Goal: Transaction & Acquisition: Obtain resource

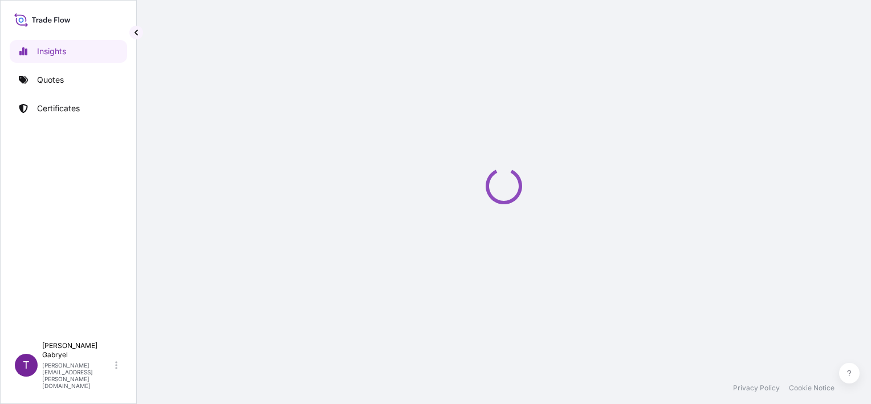
select select "2025"
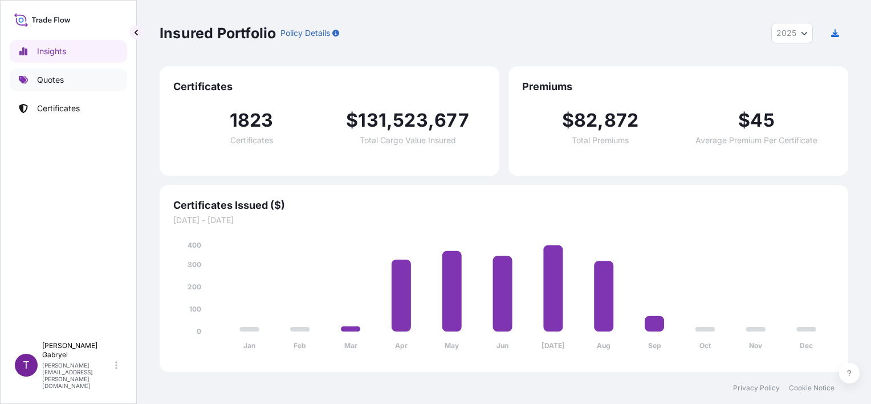
click at [68, 83] on link "Quotes" at bounding box center [68, 79] width 117 height 23
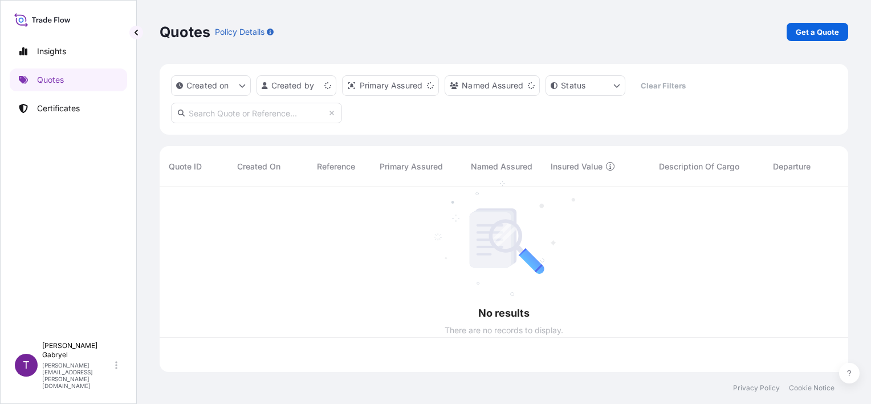
scroll to position [182, 680]
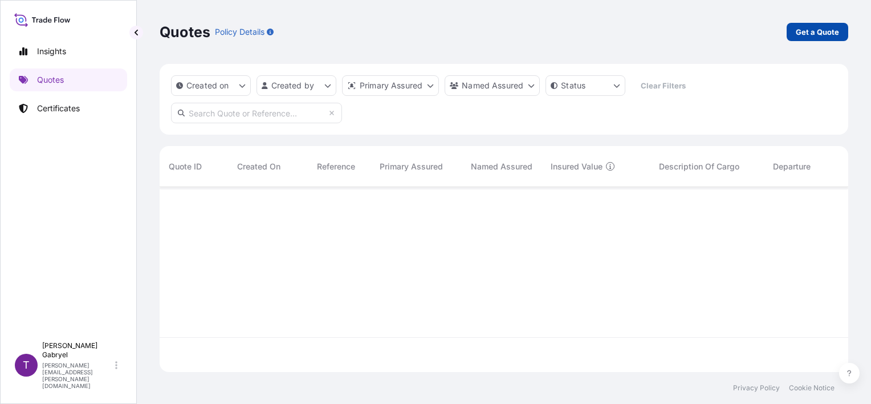
click at [827, 38] on link "Get a Quote" at bounding box center [818, 32] width 62 height 18
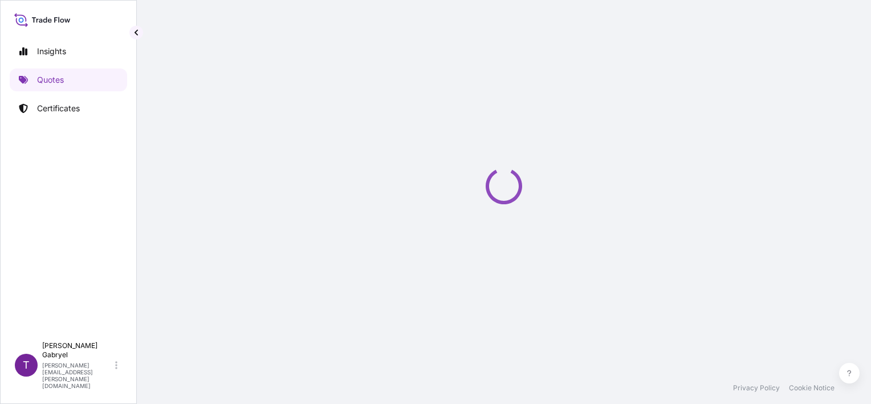
select select "Sea"
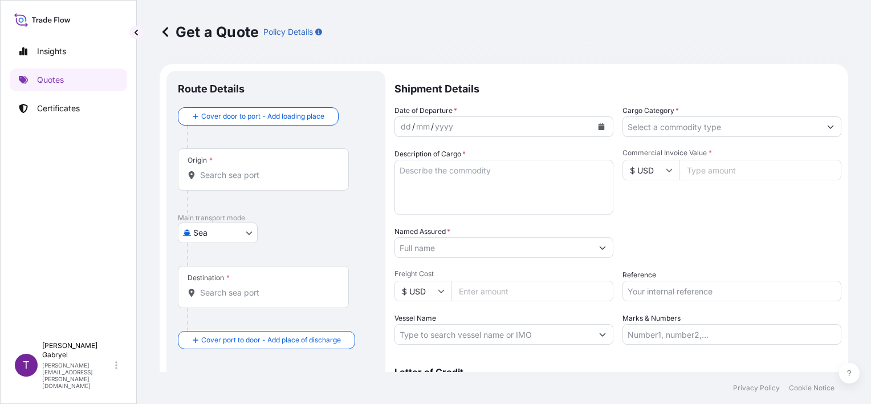
scroll to position [18, 0]
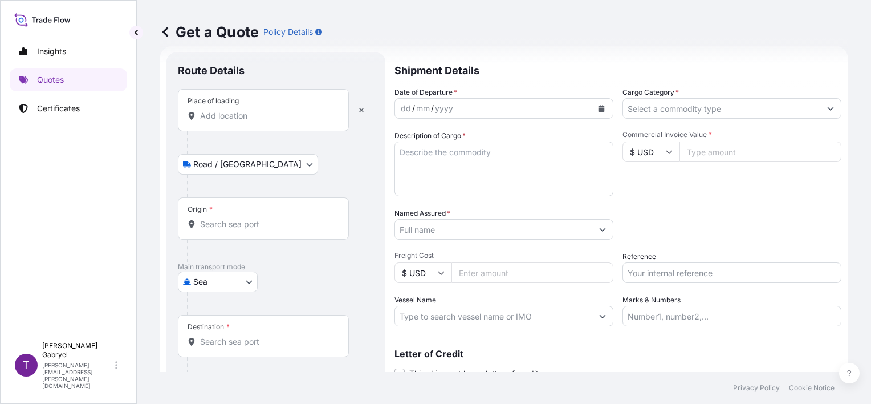
click at [253, 111] on input "Place of loading" at bounding box center [267, 115] width 135 height 11
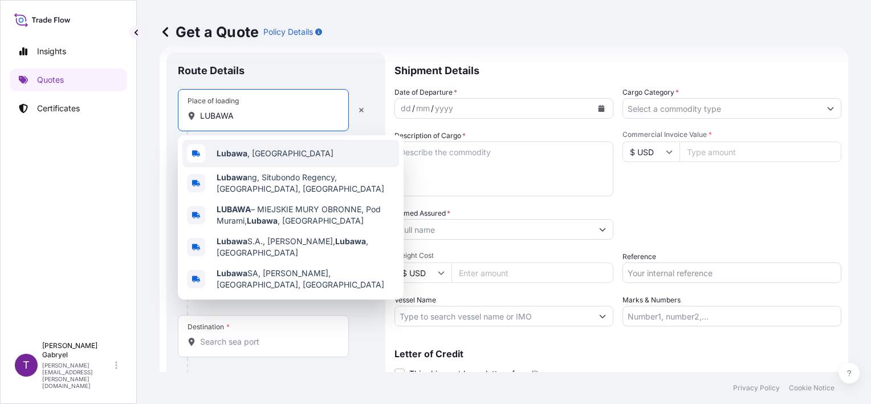
click at [239, 151] on b "Lubawa" at bounding box center [232, 153] width 31 height 10
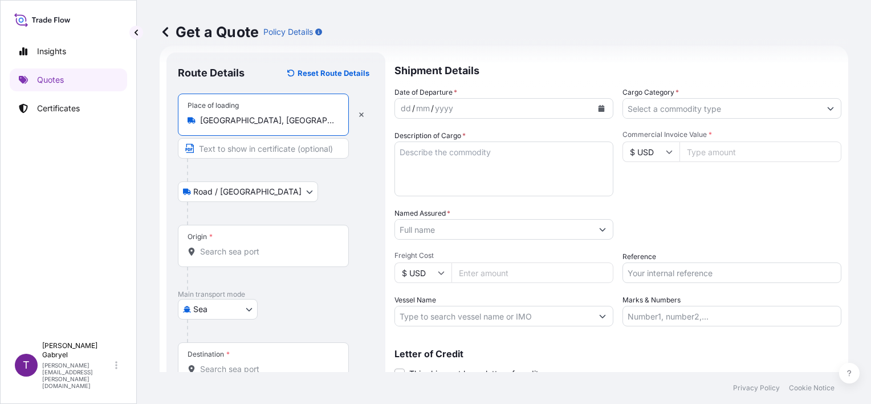
type input "[GEOGRAPHIC_DATA], [GEOGRAPHIC_DATA]"
click at [228, 254] on input "Origin *" at bounding box center [267, 251] width 135 height 11
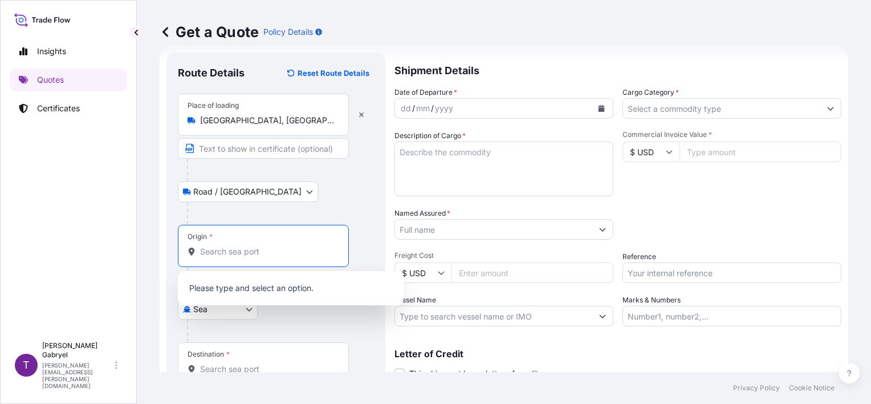
type input "G"
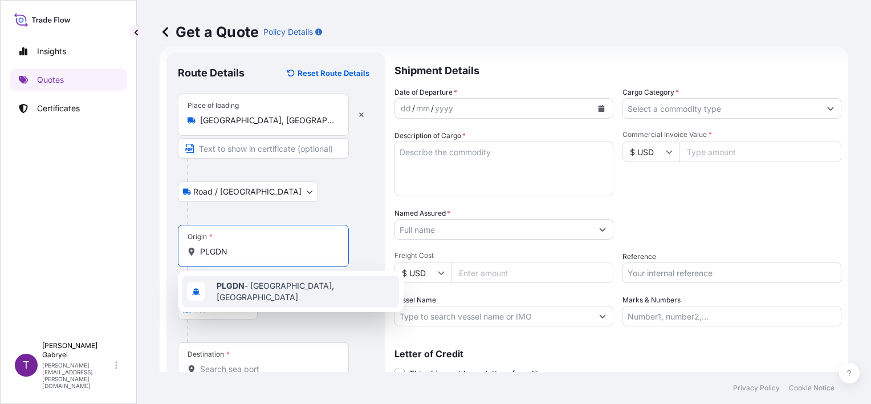
click at [278, 287] on span "PLGDN - [GEOGRAPHIC_DATA], [GEOGRAPHIC_DATA]" at bounding box center [306, 291] width 178 height 23
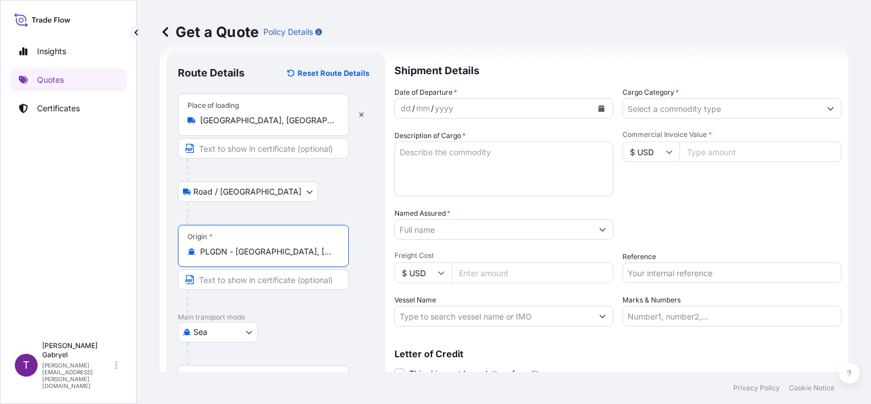
type input "PLGDN - [GEOGRAPHIC_DATA], [GEOGRAPHIC_DATA]"
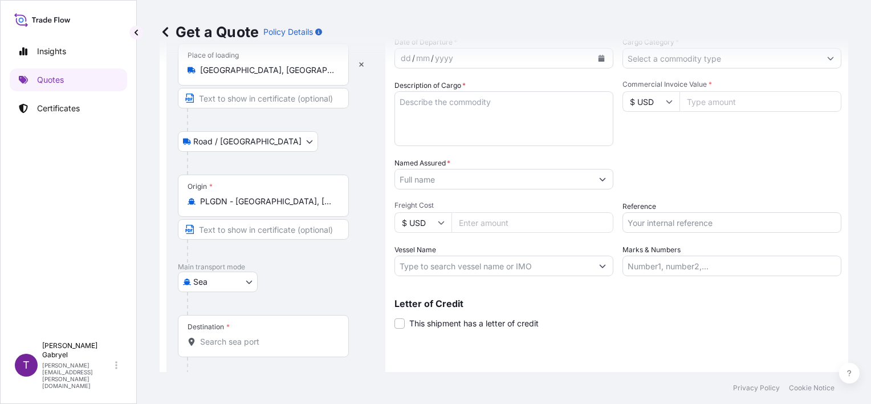
scroll to position [112, 0]
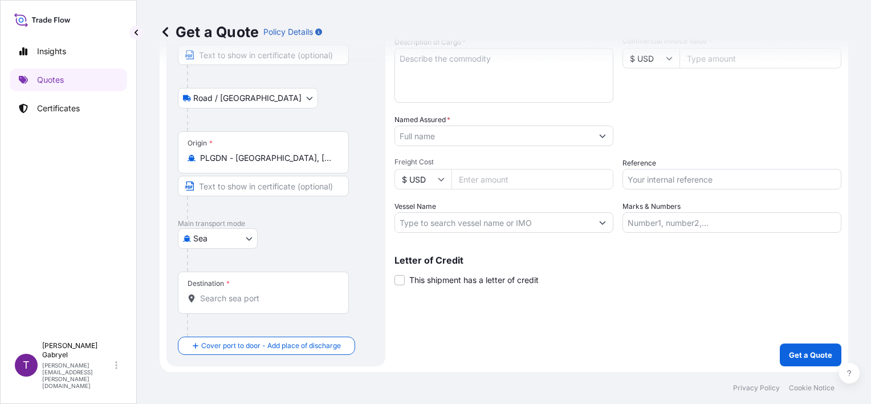
click at [248, 301] on input "Destination *" at bounding box center [267, 298] width 135 height 11
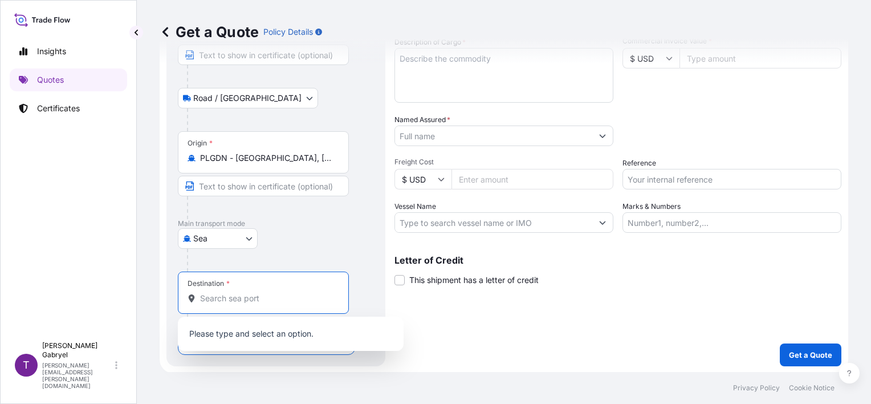
paste input "Ningbo"
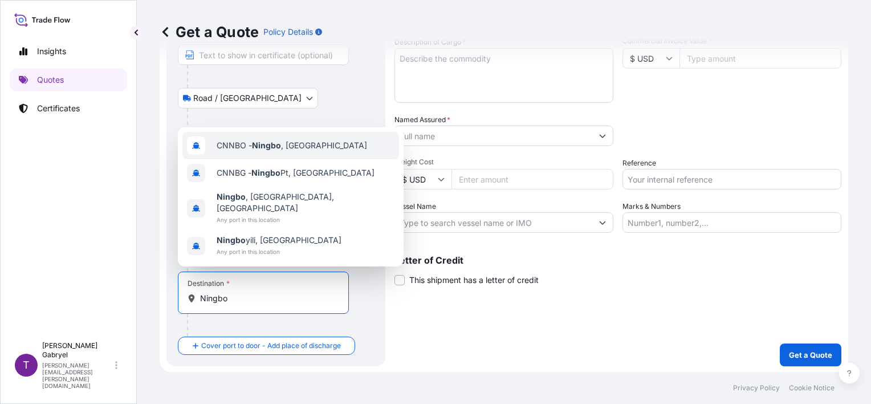
click at [294, 151] on span "CNNBO - Ningbo , [GEOGRAPHIC_DATA]" at bounding box center [292, 145] width 151 height 11
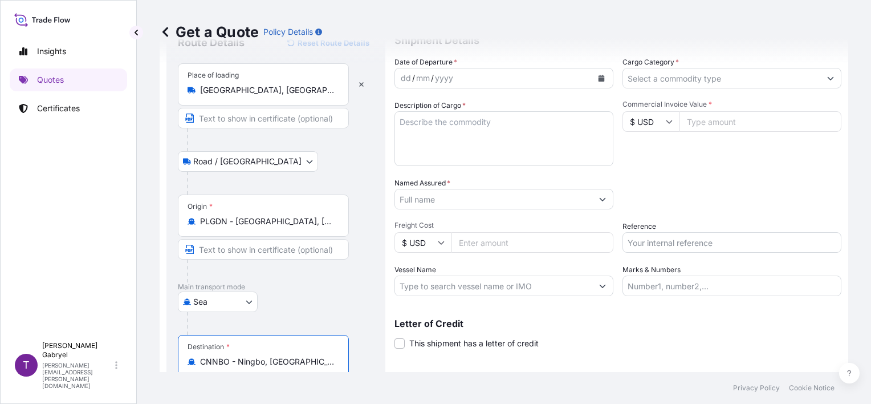
scroll to position [0, 0]
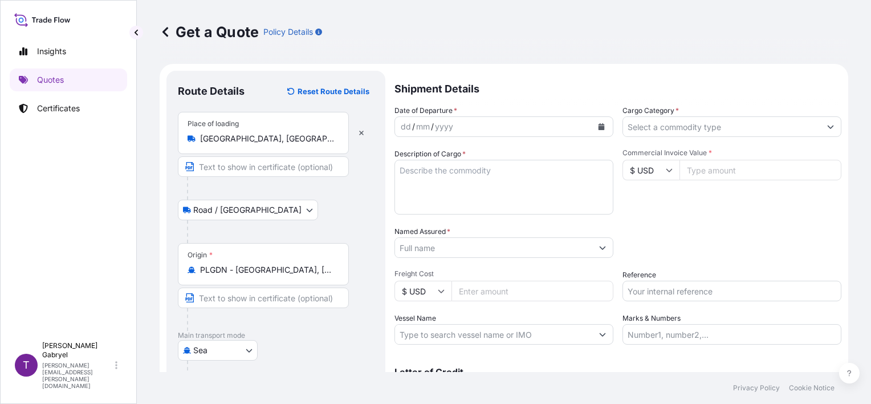
type input "CNNBO - Ningbo, [GEOGRAPHIC_DATA]"
click at [605, 127] on button "Calendar" at bounding box center [601, 126] width 18 height 18
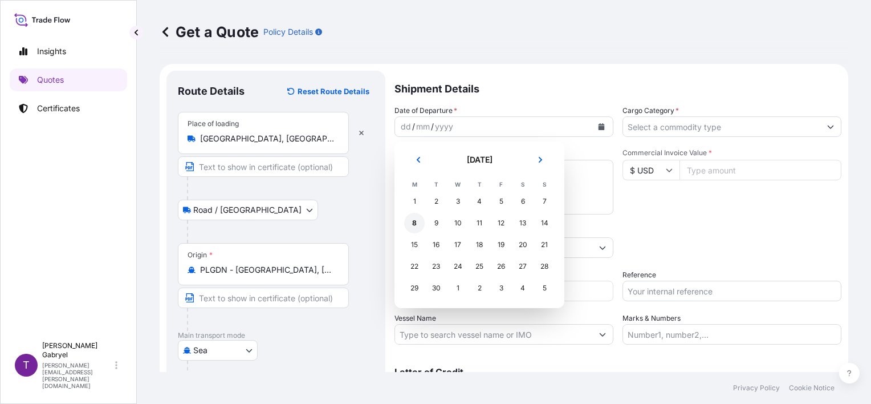
click at [415, 221] on div "8" at bounding box center [414, 223] width 21 height 21
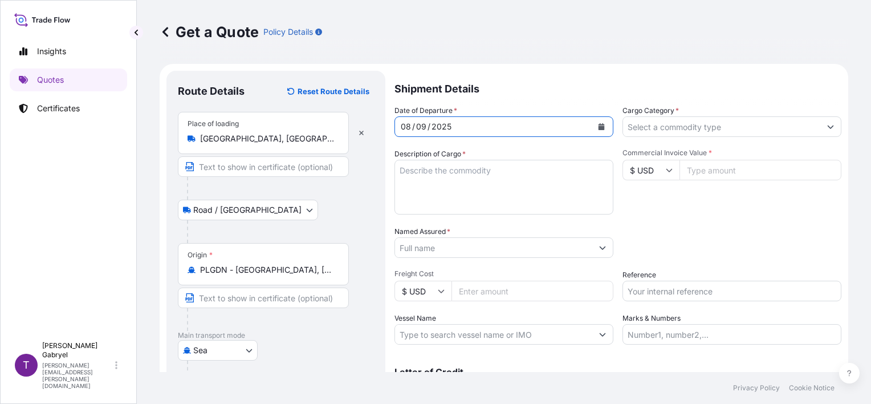
click at [717, 130] on input "Cargo Category *" at bounding box center [721, 126] width 197 height 21
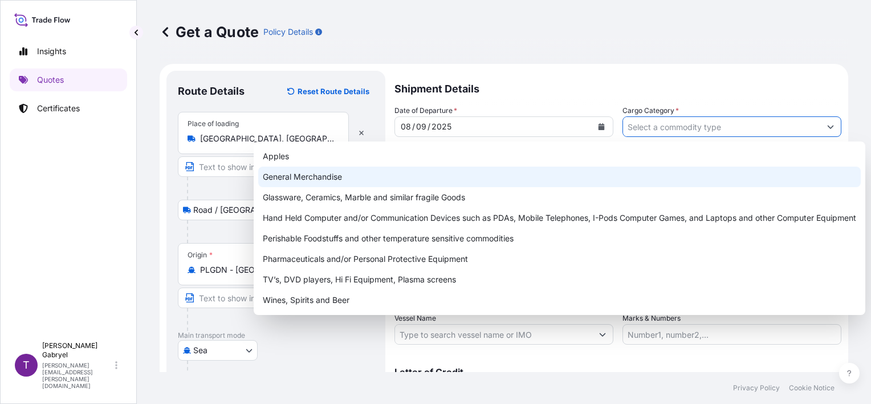
click at [547, 180] on div "General Merchandise" at bounding box center [559, 176] width 603 height 21
type input "General Merchandise"
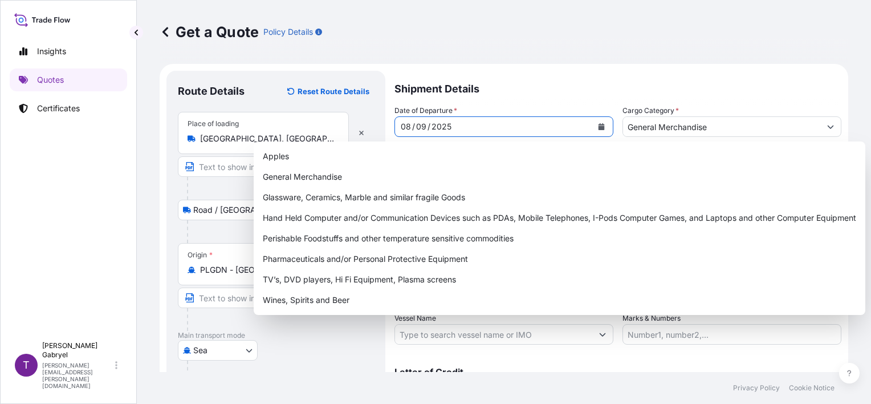
click at [602, 132] on button "Calendar" at bounding box center [601, 126] width 18 height 18
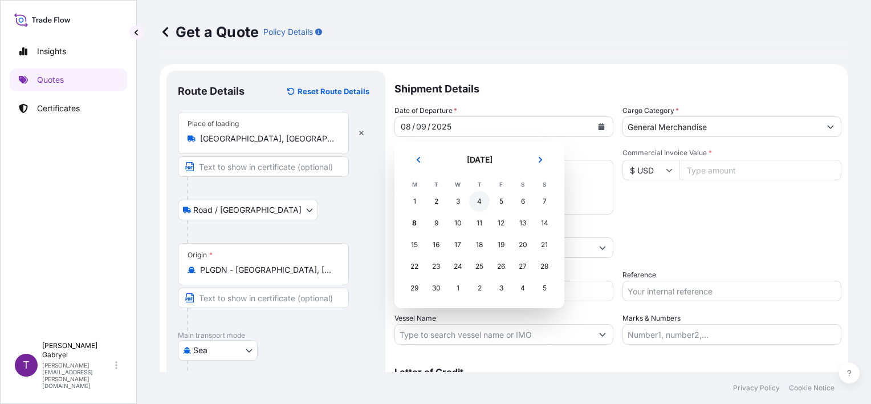
click at [477, 206] on div "4" at bounding box center [479, 201] width 21 height 21
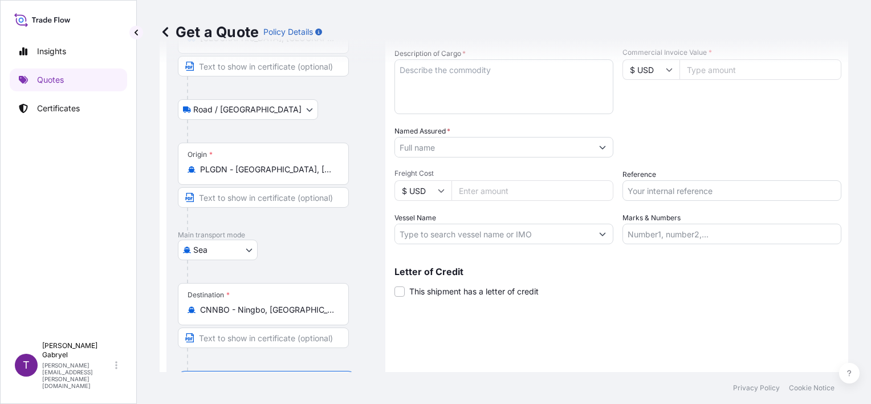
scroll to position [114, 0]
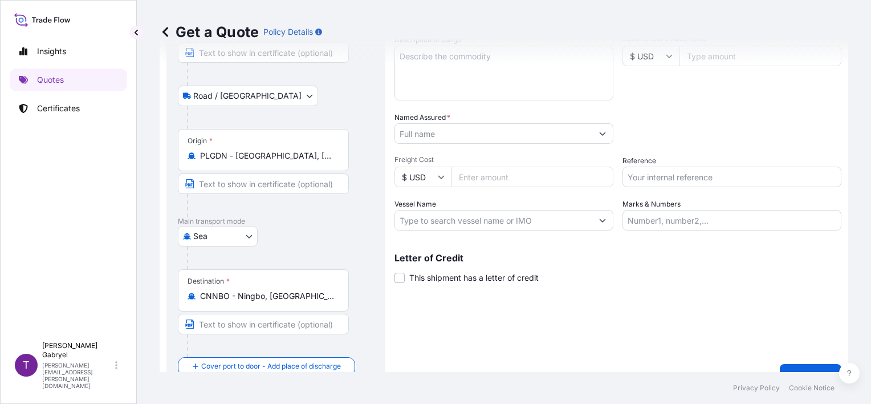
click at [472, 224] on input "Vessel Name" at bounding box center [493, 220] width 197 height 21
paste input "OOCL TURKIYE / 008E"
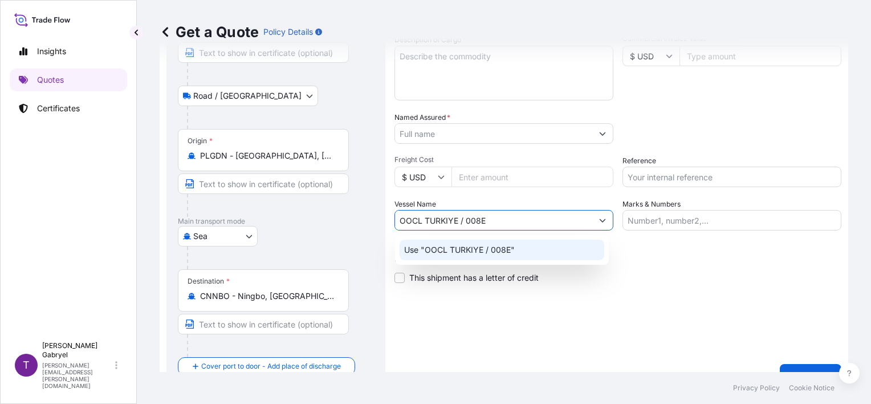
click at [456, 249] on p "Use "OOCL TURKIYE / 008E"" at bounding box center [459, 249] width 111 height 11
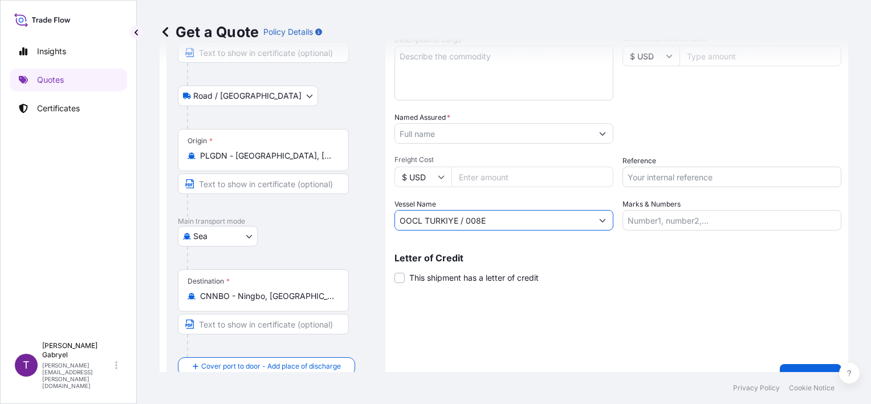
type input "OOCL TURKIYE / 008E"
click at [647, 218] on input "Marks & Numbers" at bounding box center [732, 220] width 219 height 21
click at [662, 170] on input "Reference" at bounding box center [732, 176] width 219 height 21
paste input "S02040919"
type input "S02040919"
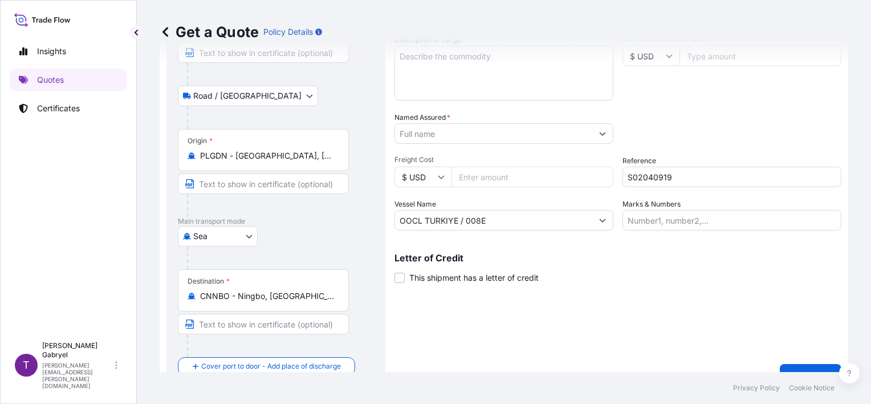
click at [691, 136] on div "Packing Category Type to search a container mode Please select a primary mode o…" at bounding box center [732, 128] width 219 height 32
click at [480, 133] on input "Named Assured *" at bounding box center [493, 133] width 197 height 21
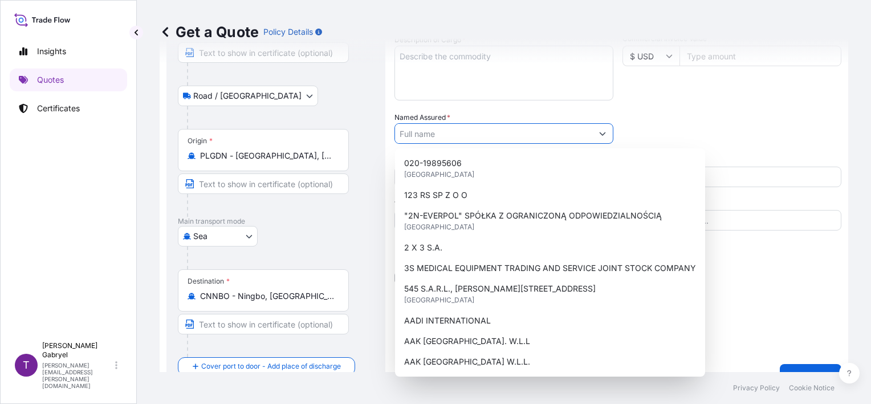
paste input "China Plaited Products Imp.& [DOMAIN_NAME]."
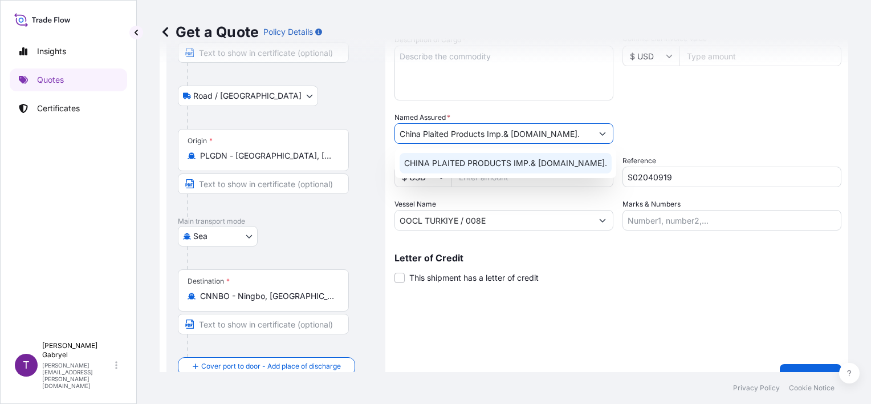
click at [510, 159] on span "CHINA PLAITED PRODUCTS IMP.& [DOMAIN_NAME]." at bounding box center [505, 162] width 203 height 11
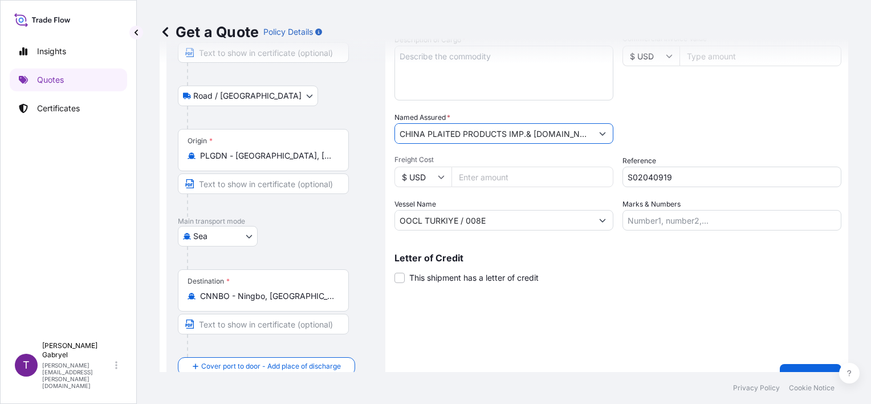
type input "CHINA PLAITED PRODUCTS IMP.& [DOMAIN_NAME]."
click at [704, 128] on div "Packing Category Type to search a container mode Please select a primary mode o…" at bounding box center [732, 128] width 219 height 32
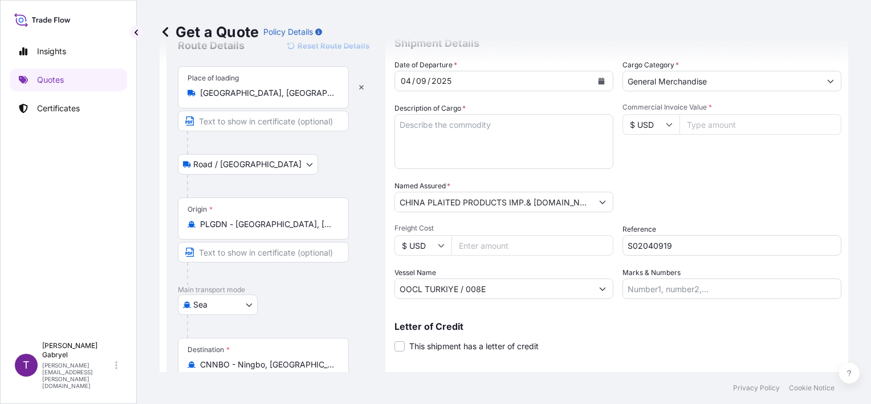
scroll to position [0, 0]
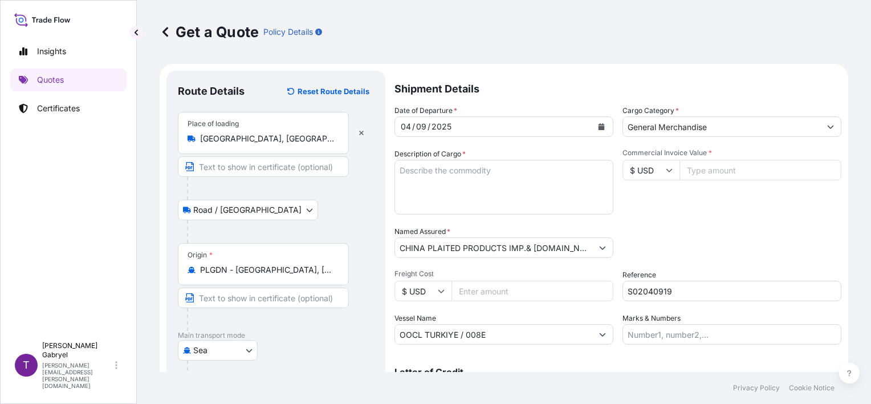
click at [441, 179] on textarea "Description of Cargo *" at bounding box center [504, 187] width 219 height 55
paste textarea "UNEDGED BEECH TIMBER CICU2963623 16 PACKAGES GROSS WEIGHT: 26620 KG / 29,238 MT…"
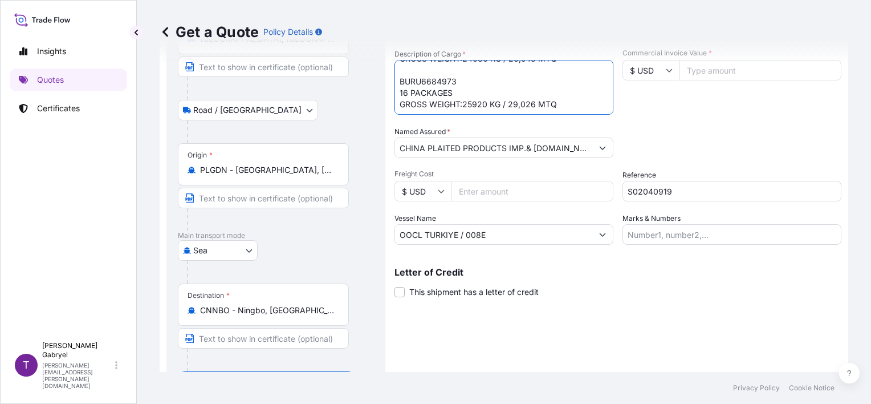
scroll to position [135, 0]
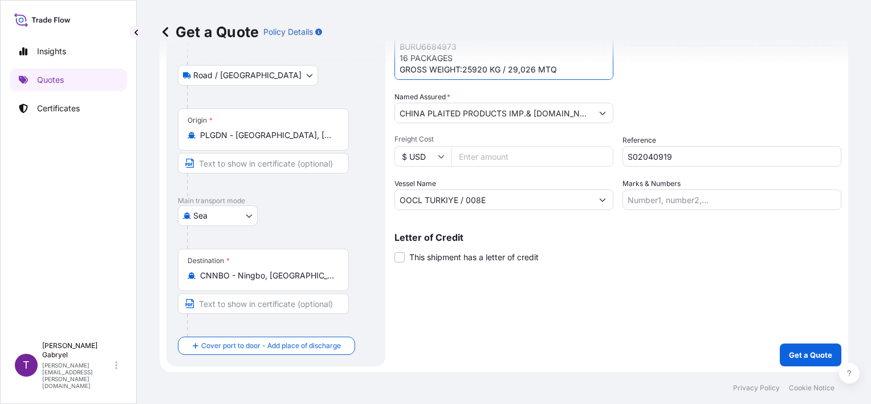
type textarea "UNEDGED BEECH TIMBER CICU2963623 16 PACKAGES GROSS WEIGHT: 26620 KG / 29,238 MT…"
click at [804, 351] on p "Get a Quote" at bounding box center [810, 354] width 43 height 11
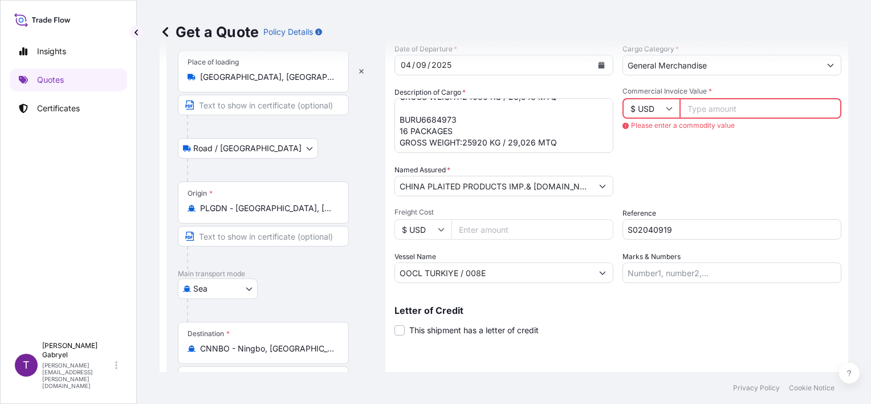
scroll to position [0, 0]
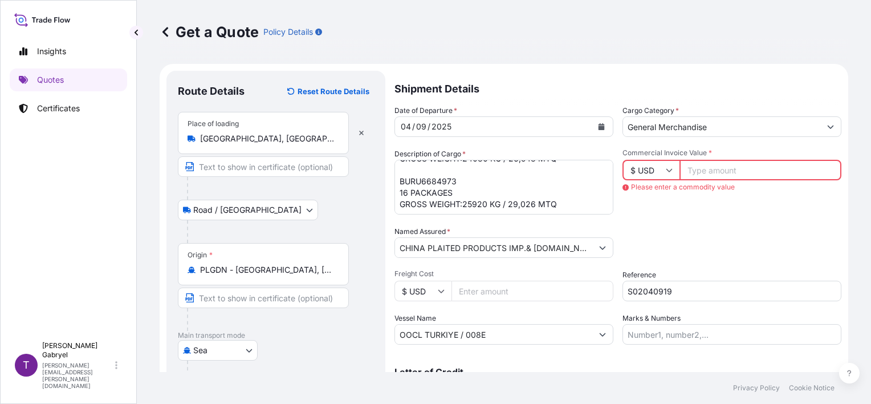
click at [734, 166] on input "Commercial Invoice Value *" at bounding box center [761, 170] width 162 height 21
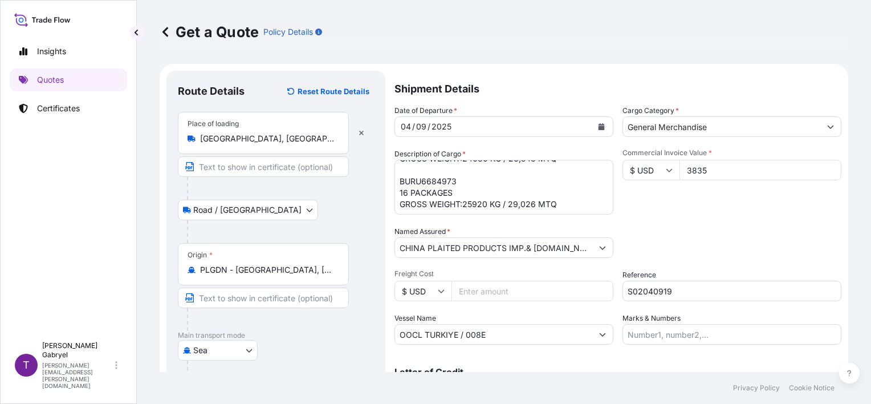
type input "38356"
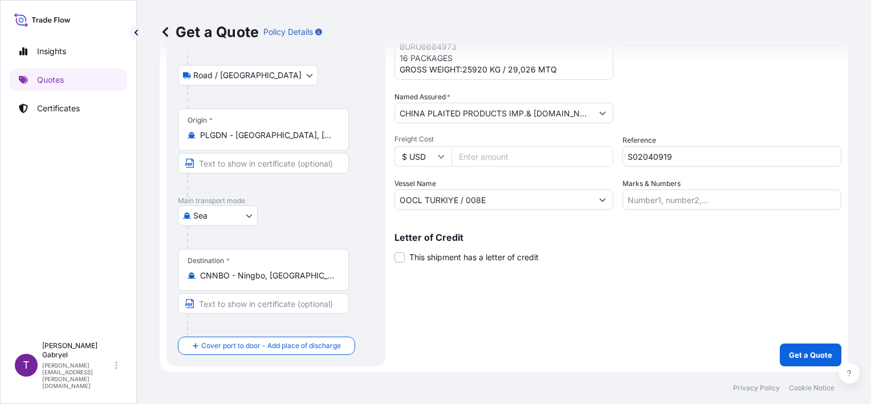
scroll to position [135, 0]
type input "38356.62"
click at [807, 349] on p "Get a Quote" at bounding box center [810, 354] width 43 height 11
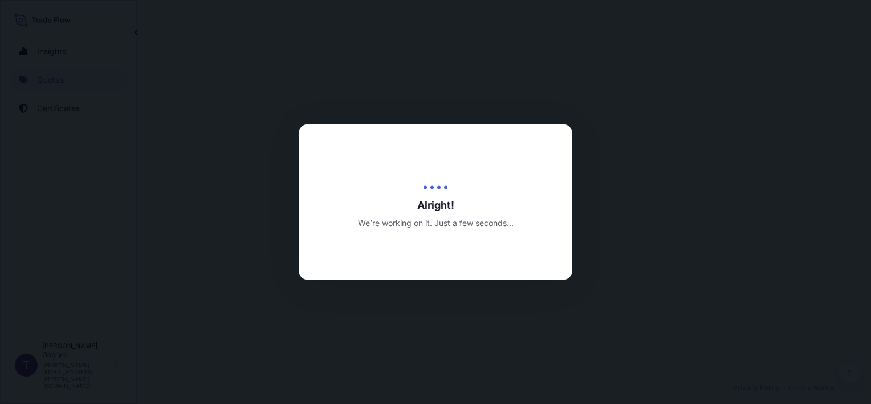
select select "Road / [GEOGRAPHIC_DATA]"
select select "Sea"
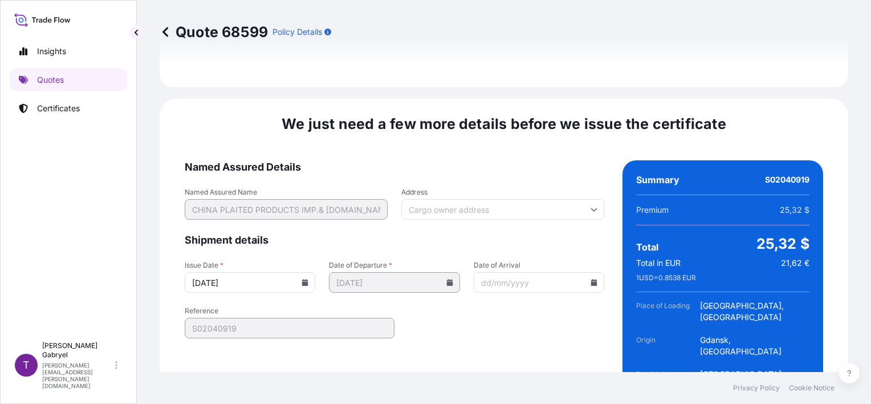
scroll to position [1513, 0]
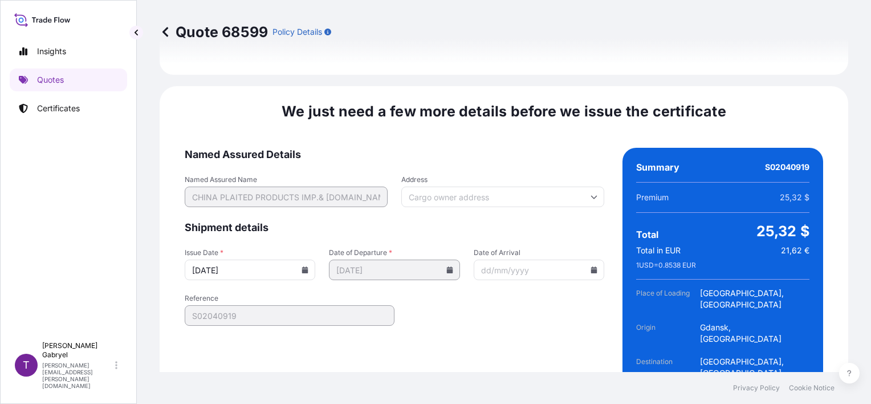
click at [302, 266] on icon at bounding box center [305, 269] width 6 height 7
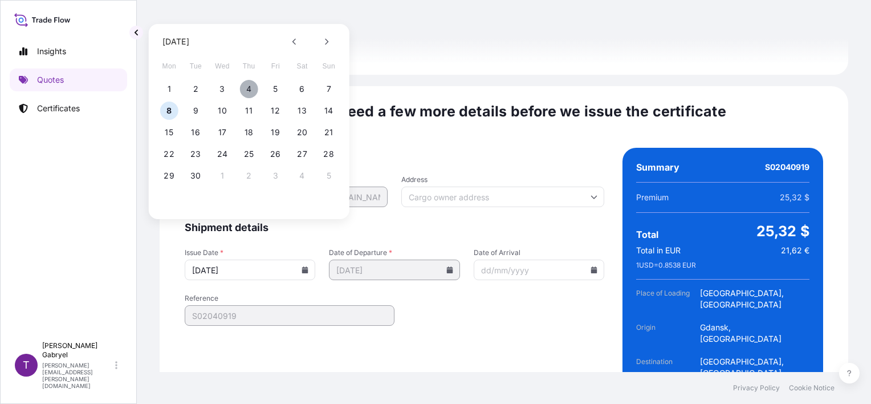
click at [245, 87] on button "4" at bounding box center [249, 89] width 18 height 18
type input "[DATE]"
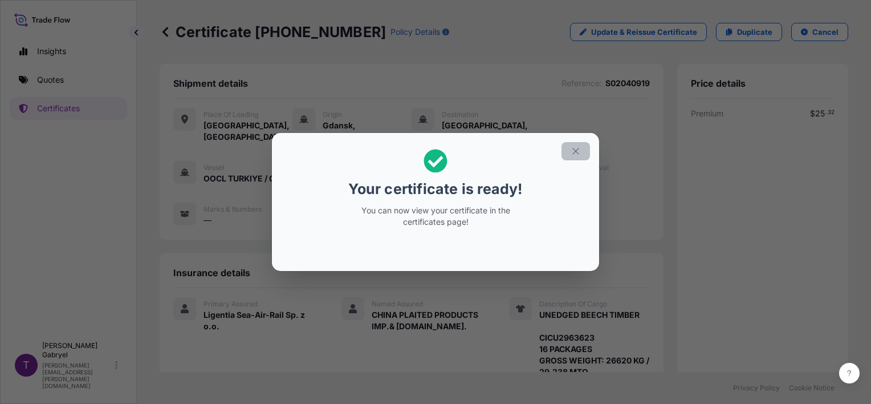
click at [575, 153] on icon "button" at bounding box center [576, 151] width 10 height 10
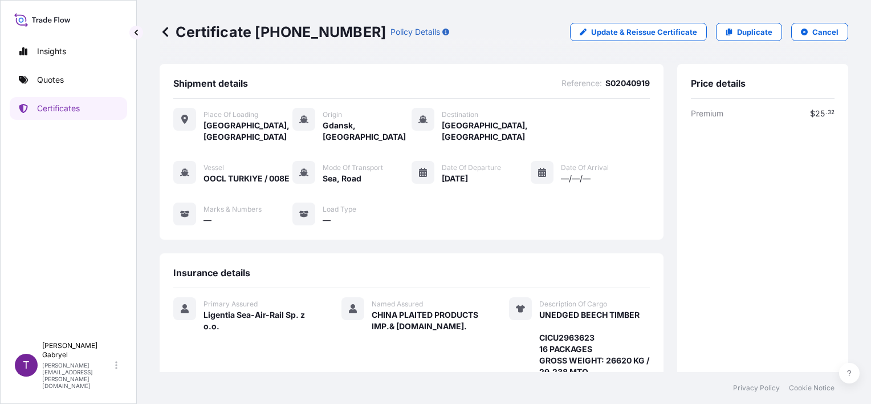
click at [550, 216] on div "Vessel OOCL TURKIYE / 008E Mode of Transport Sea, Road Date of Departure [DATE]…" at bounding box center [411, 193] width 477 height 65
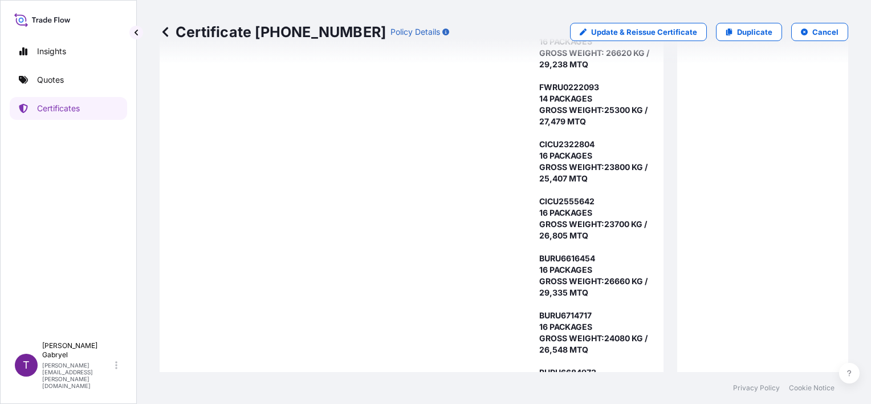
click at [353, 269] on div "Named Assured CHINA PLAITED PRODUCTS IMP.& [DOMAIN_NAME]." at bounding box center [412, 201] width 141 height 423
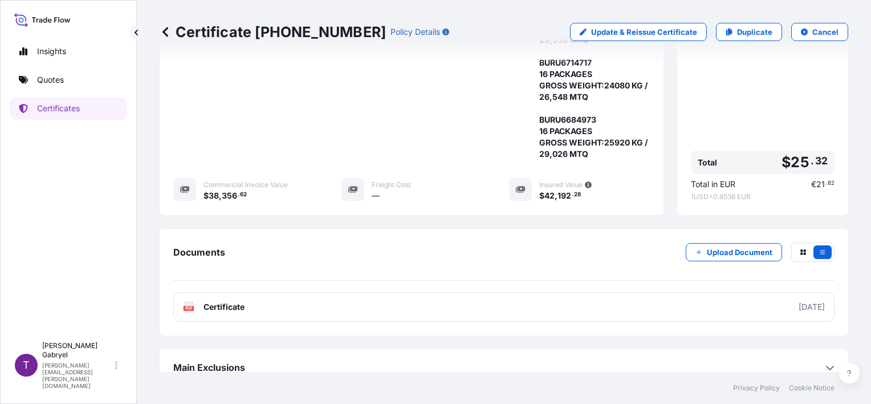
scroll to position [570, 0]
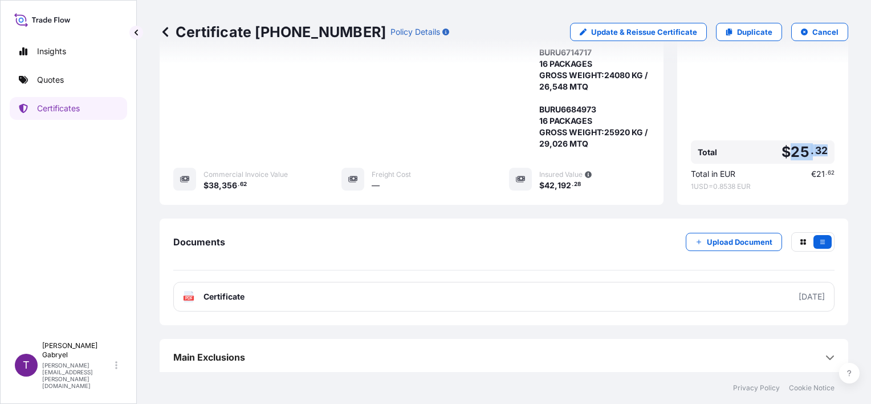
drag, startPoint x: 819, startPoint y: 150, endPoint x: 787, endPoint y: 155, distance: 32.3
click at [787, 155] on div "Total $ 25 . 32" at bounding box center [763, 151] width 144 height 23
copy span "25 . 32"
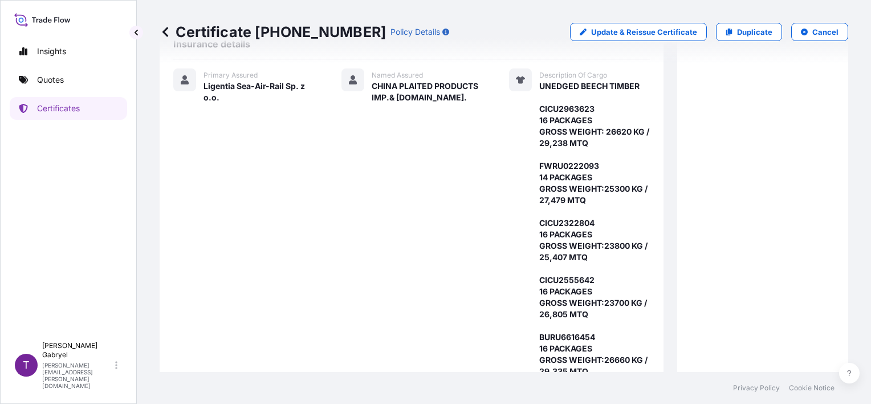
scroll to position [228, 0]
click at [643, 33] on p "Update & Reissue Certificate" at bounding box center [644, 31] width 106 height 11
select select "Road / [GEOGRAPHIC_DATA]"
select select "Sea"
select select "31440"
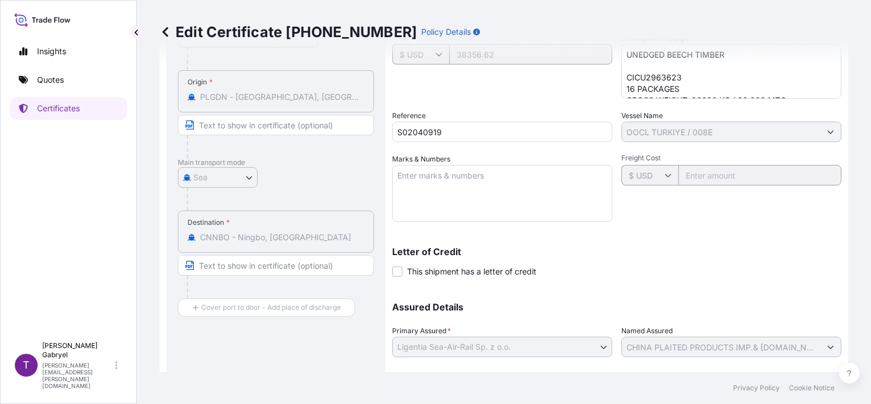
scroll to position [275, 0]
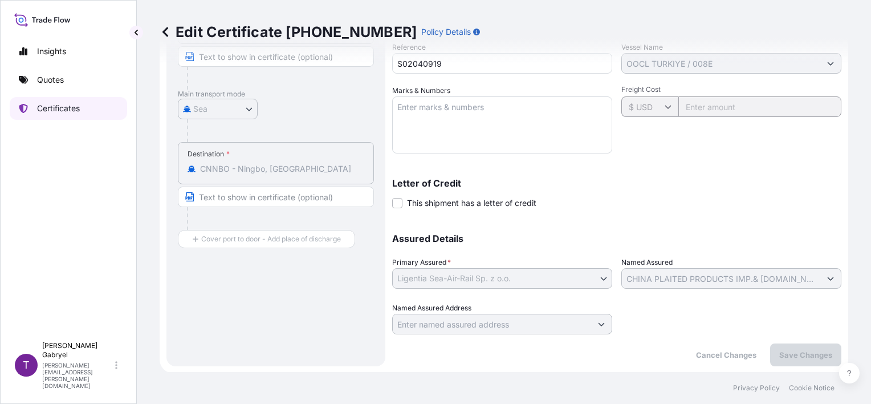
click at [43, 97] on link "Certificates" at bounding box center [68, 108] width 117 height 23
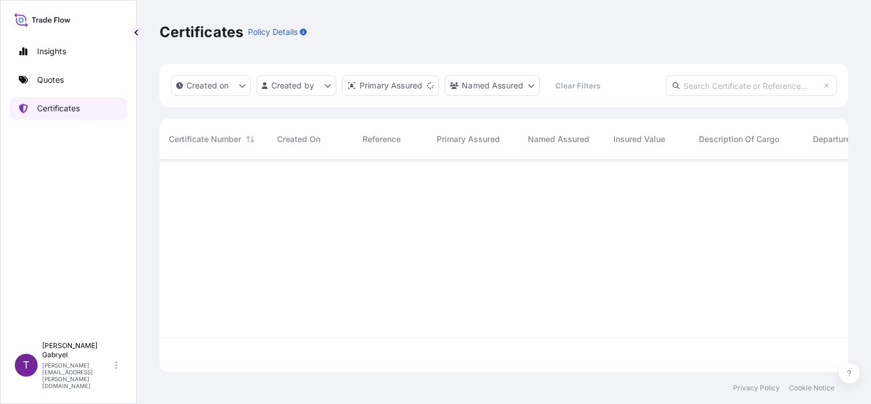
scroll to position [210, 680]
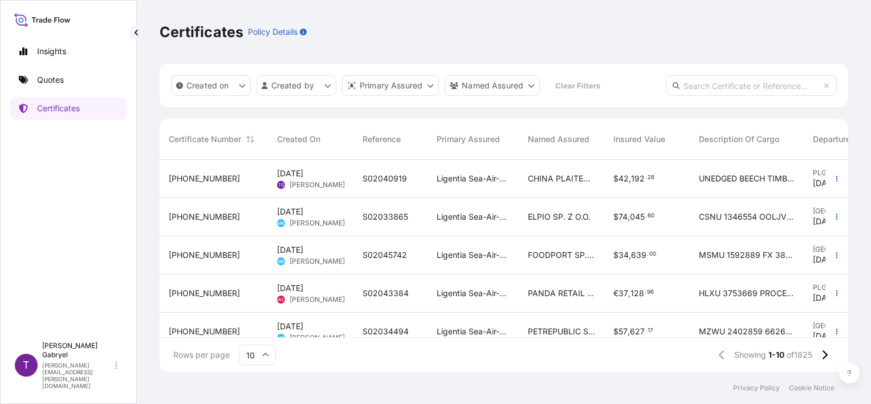
click at [639, 181] on span "192" at bounding box center [638, 178] width 14 height 8
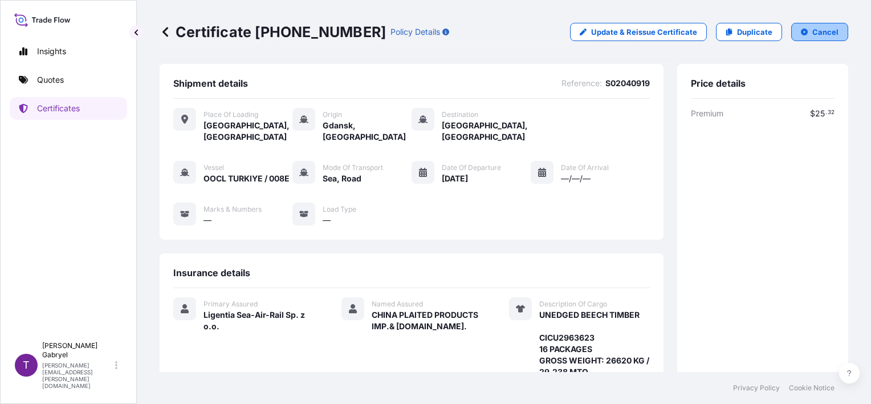
click at [802, 39] on button "Cancel" at bounding box center [819, 32] width 57 height 18
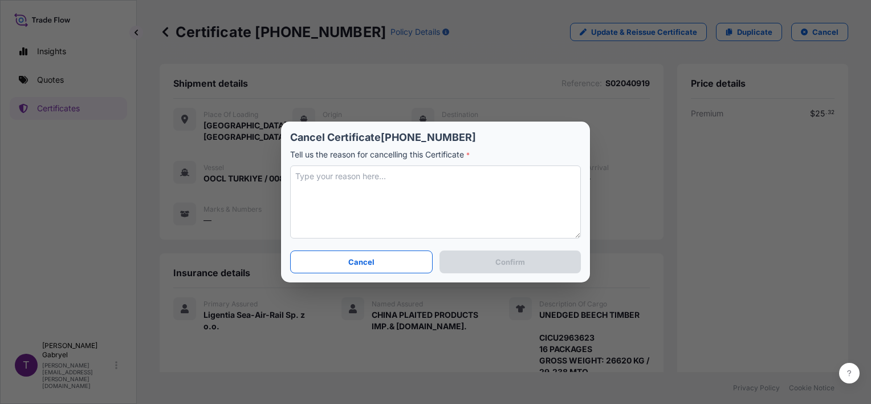
click at [382, 212] on textarea at bounding box center [435, 201] width 291 height 73
type textarea "incorrect value"
click at [537, 261] on button "Confirm" at bounding box center [510, 261] width 141 height 23
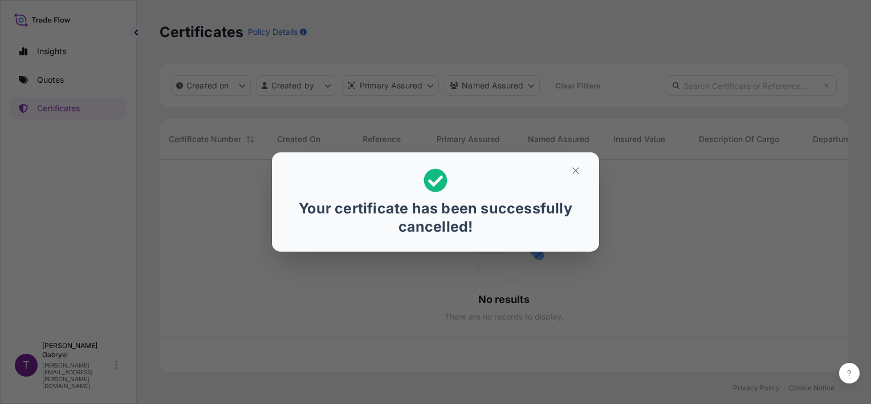
scroll to position [210, 680]
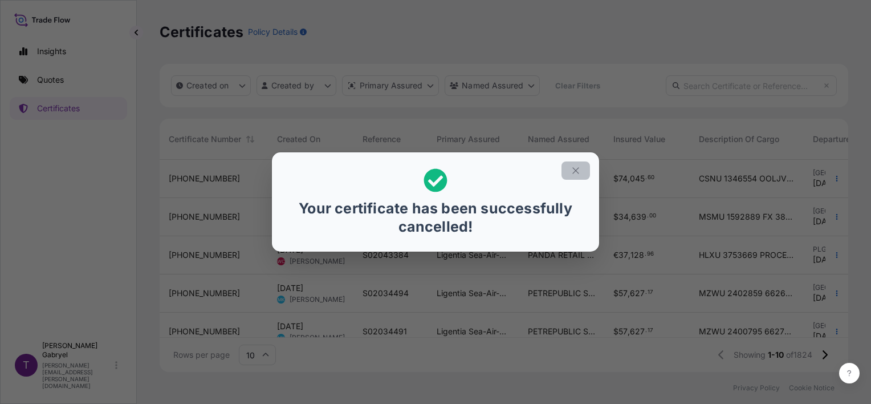
click at [578, 176] on button "button" at bounding box center [576, 170] width 29 height 18
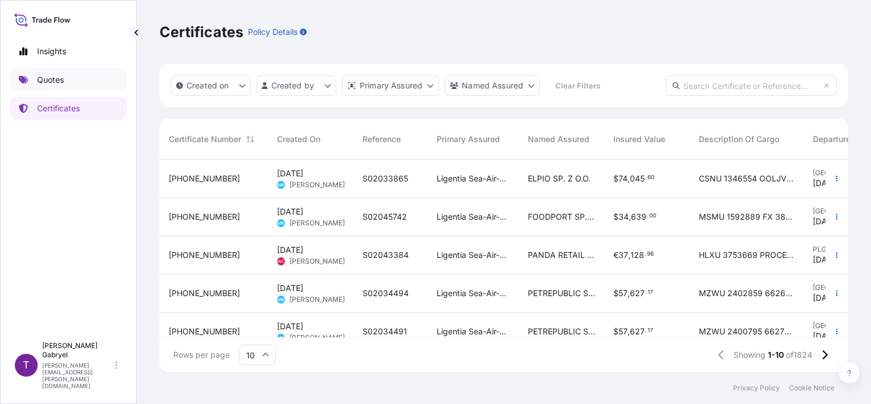
click at [55, 82] on p "Quotes" at bounding box center [50, 79] width 27 height 11
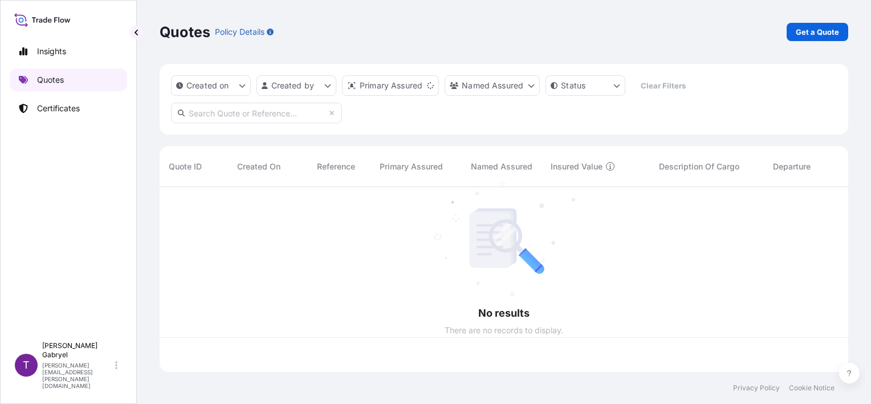
scroll to position [182, 680]
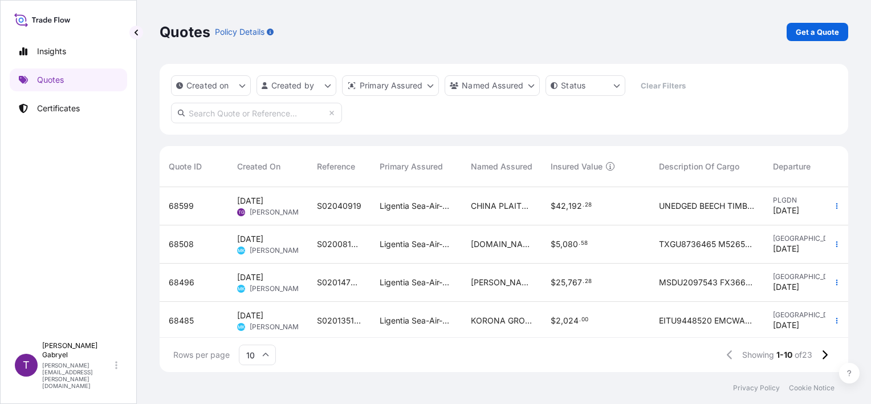
click at [504, 198] on div "CHINA PLAITED PRODUCTS IMP.& [DOMAIN_NAME]." at bounding box center [502, 206] width 80 height 38
select select "Road / [GEOGRAPHIC_DATA]"
select select "Sea"
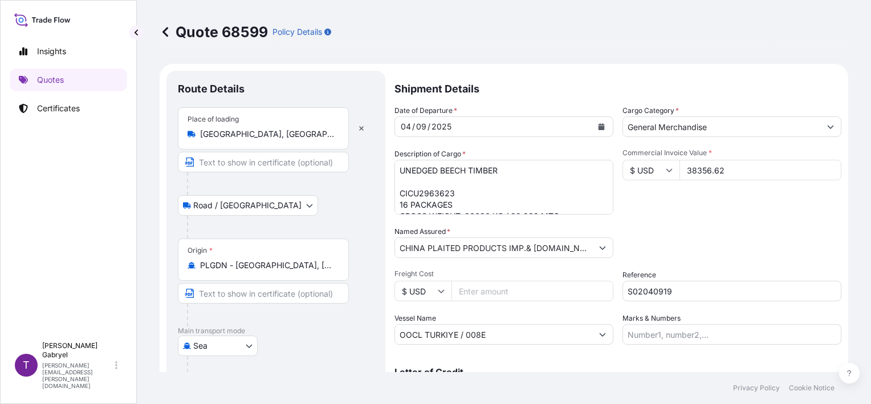
click at [659, 173] on input "$ USD" at bounding box center [651, 170] width 57 height 21
click at [649, 206] on div "€ EUR" at bounding box center [647, 201] width 48 height 22
type input "€ EUR"
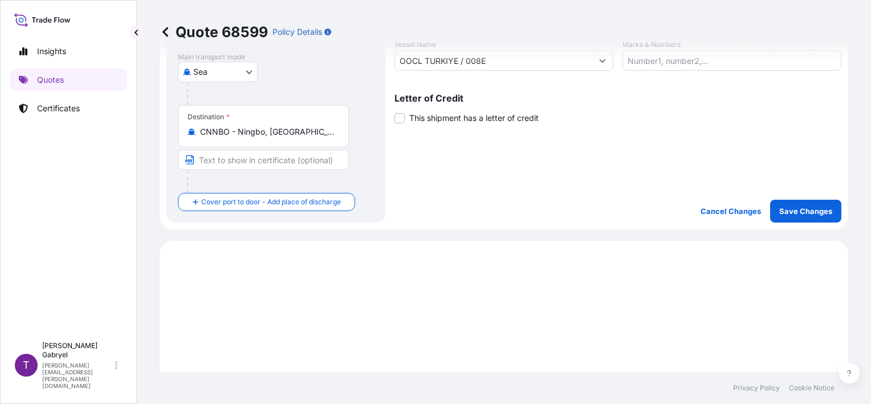
scroll to position [342, 0]
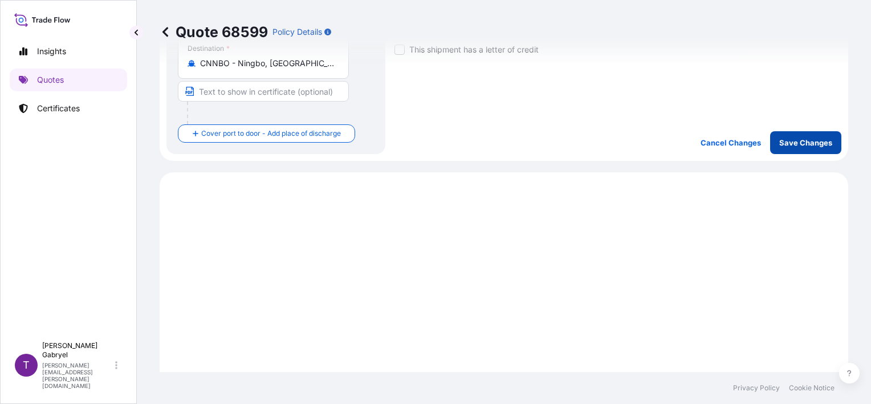
click at [806, 149] on button "Save Changes" at bounding box center [805, 142] width 71 height 23
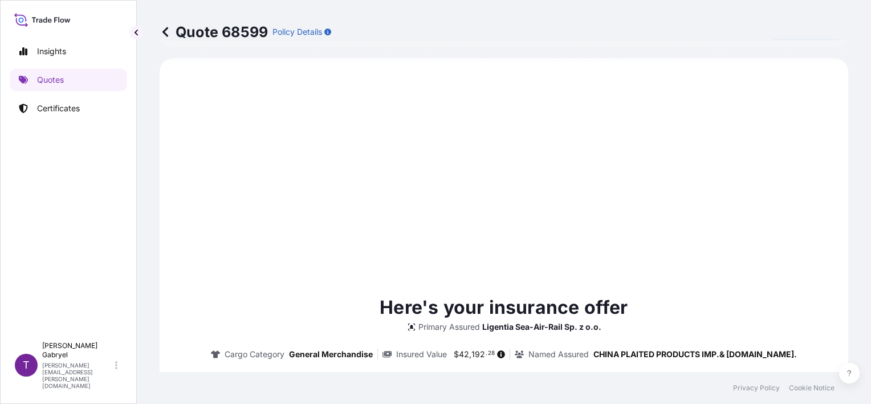
select select "Road / [GEOGRAPHIC_DATA]"
select select "Sea"
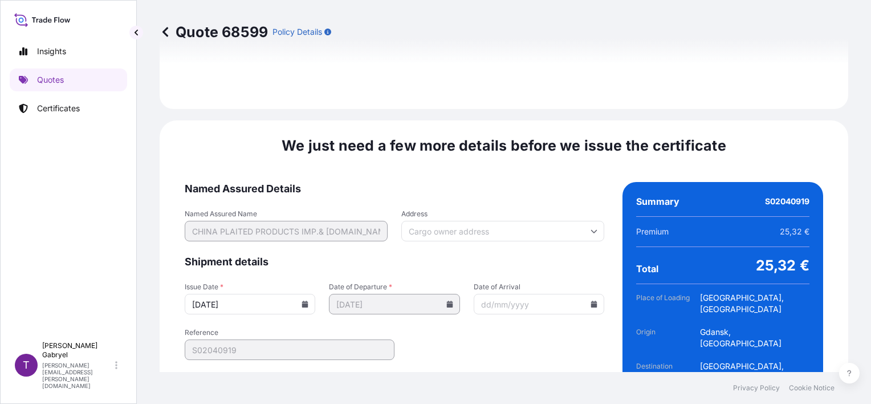
scroll to position [1454, 0]
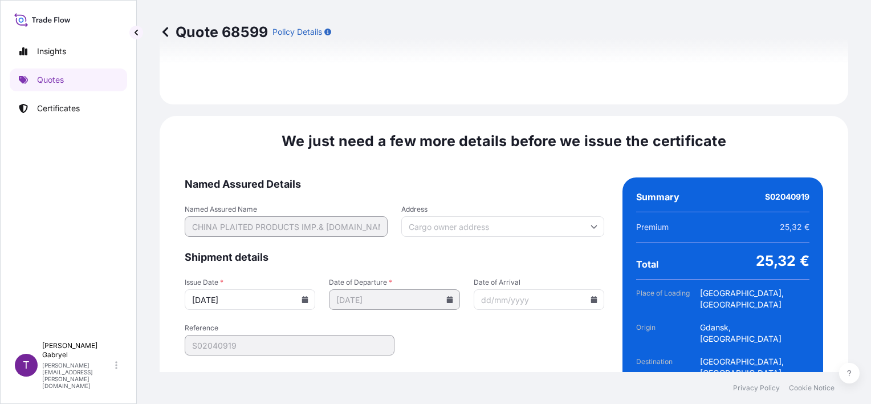
click at [304, 296] on icon at bounding box center [305, 299] width 6 height 7
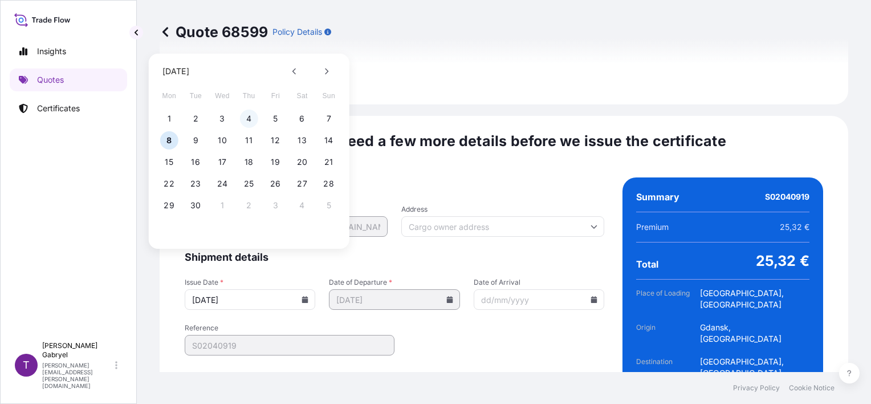
click at [248, 120] on button "4" at bounding box center [249, 118] width 18 height 18
type input "[DATE]"
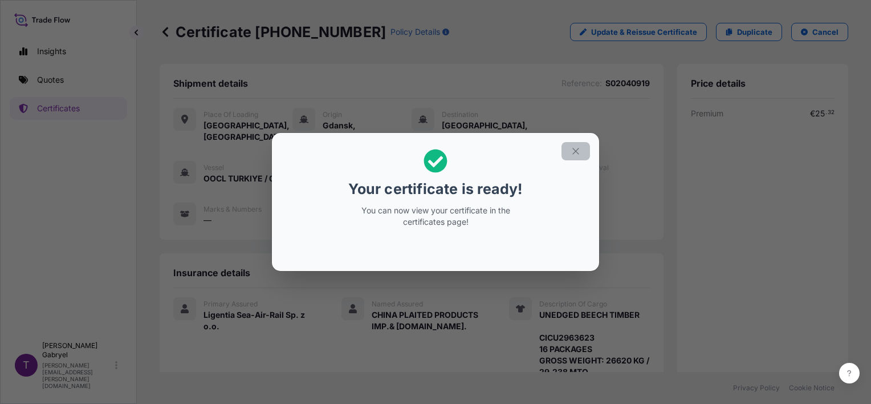
click at [571, 152] on icon "button" at bounding box center [576, 151] width 10 height 10
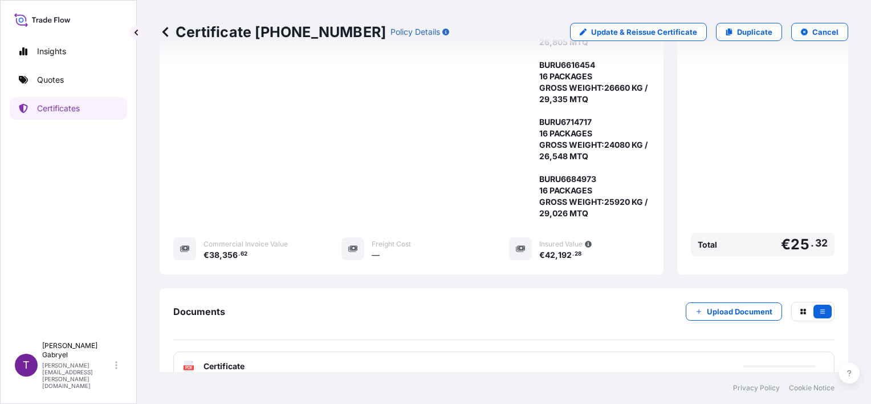
scroll to position [570, 0]
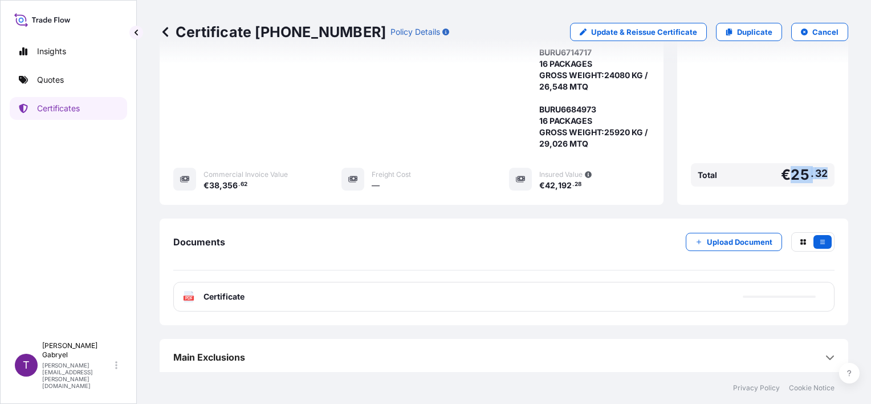
drag, startPoint x: 818, startPoint y: 173, endPoint x: 784, endPoint y: 178, distance: 33.9
click at [784, 178] on span "€ 25 . 32" at bounding box center [804, 175] width 47 height 14
copy span "25 . 32"
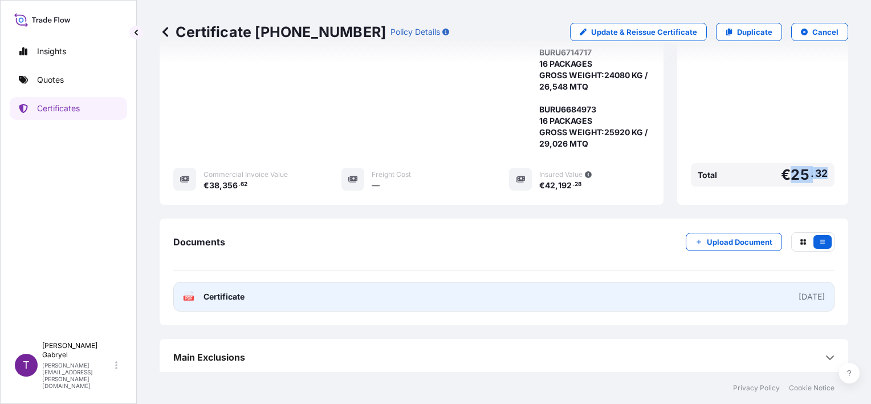
click at [375, 294] on link "PDF Certificate [DATE]" at bounding box center [503, 297] width 661 height 30
